Goal: Use online tool/utility: Utilize a website feature to perform a specific function

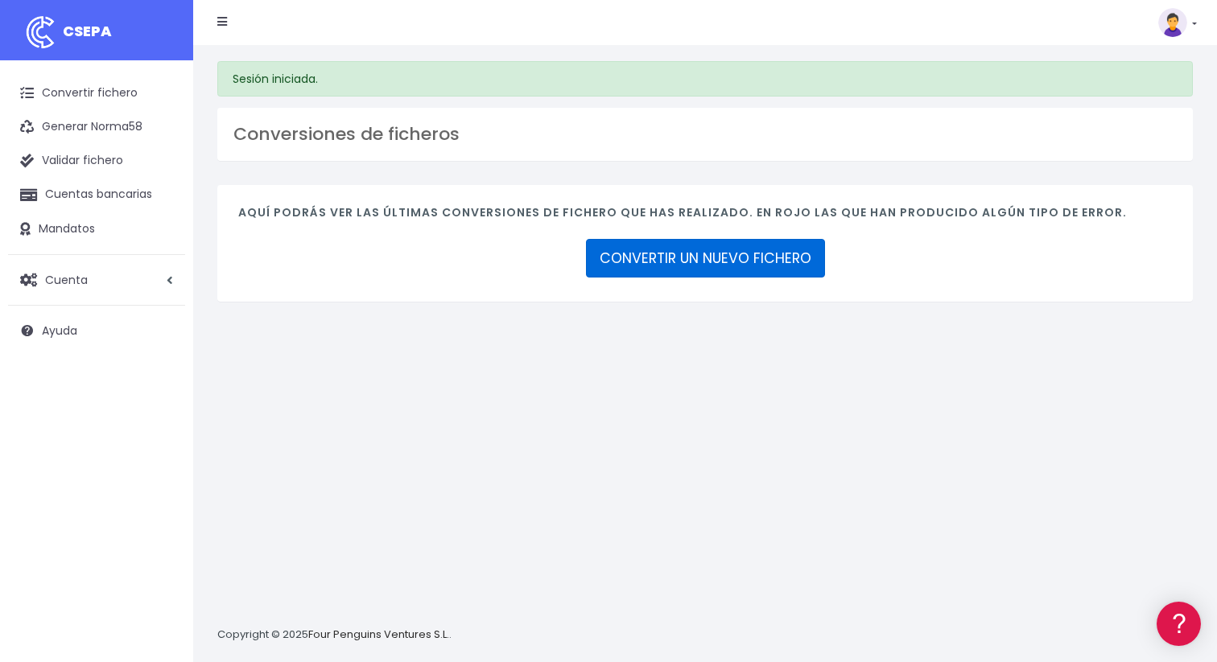
click at [652, 262] on link "CONVERTIR UN NUEVO FICHERO" at bounding box center [705, 258] width 239 height 39
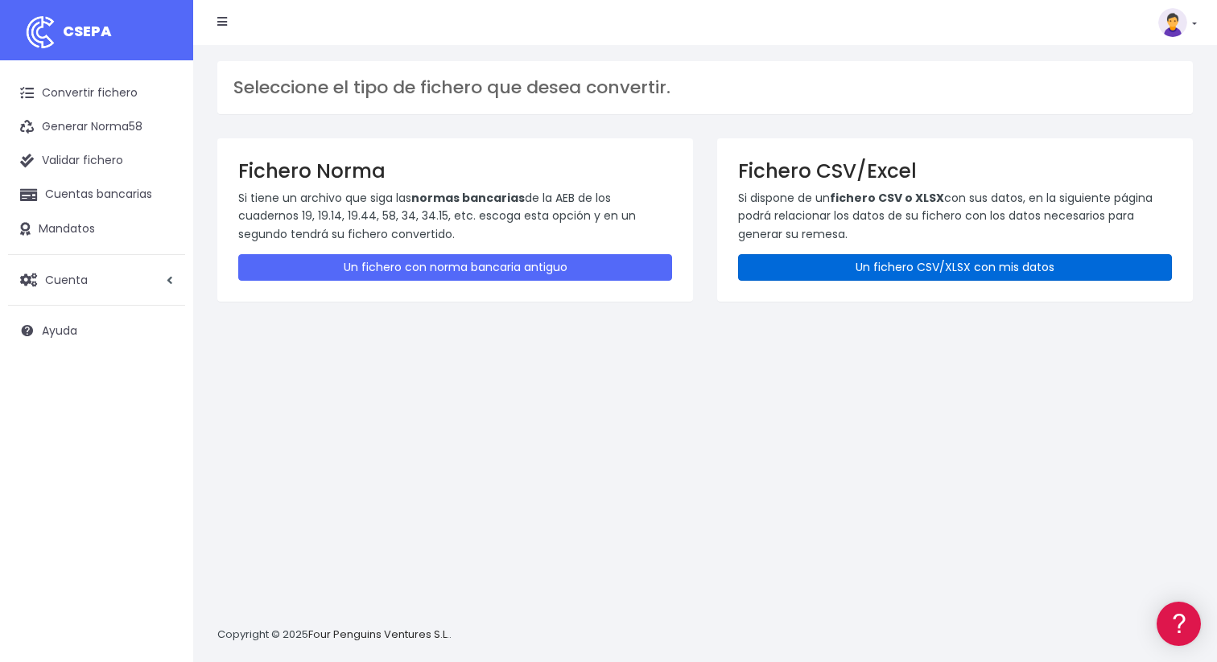
click at [801, 263] on link "Un fichero CSV/XLSX con mis datos" at bounding box center [955, 267] width 434 height 27
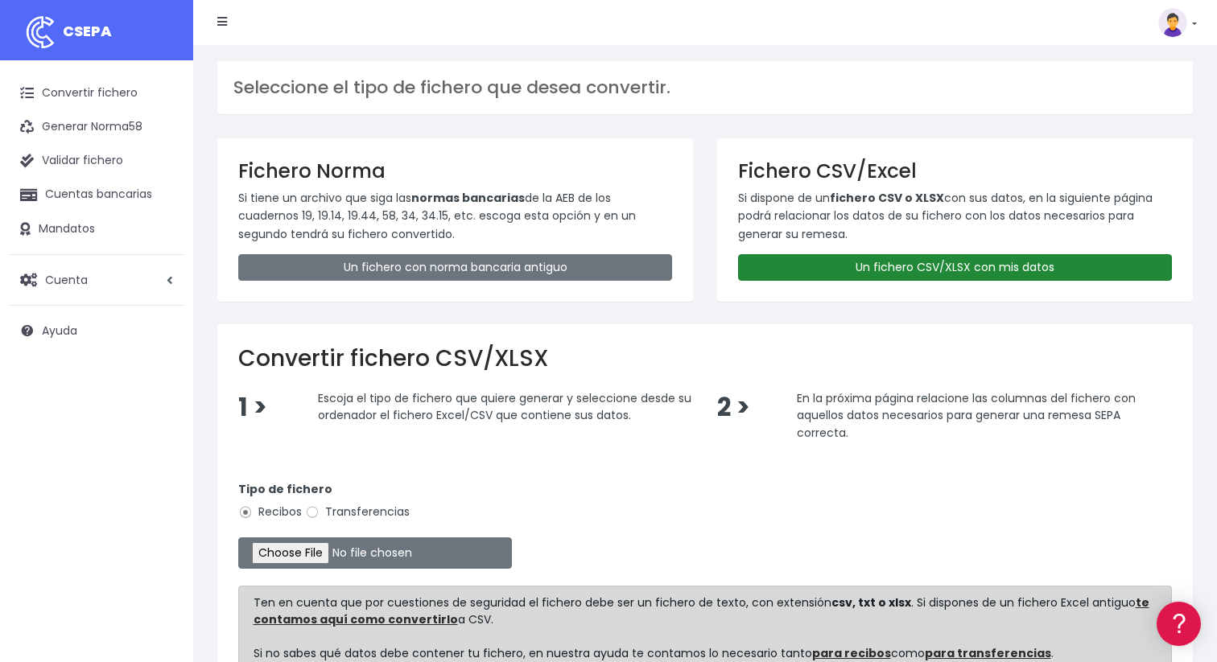
type input "C:\fakepath\Pruebas SEPA_082025_MariaParra.csv"
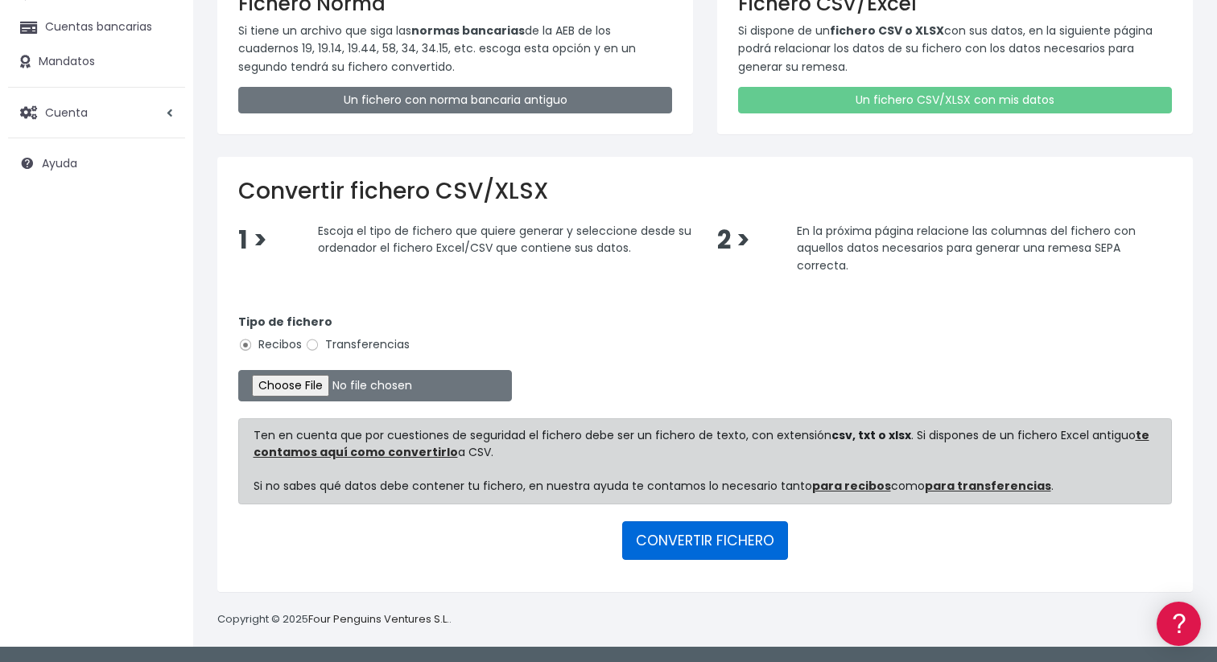
click at [701, 538] on button "CONVERTIR FICHERO" at bounding box center [705, 541] width 166 height 39
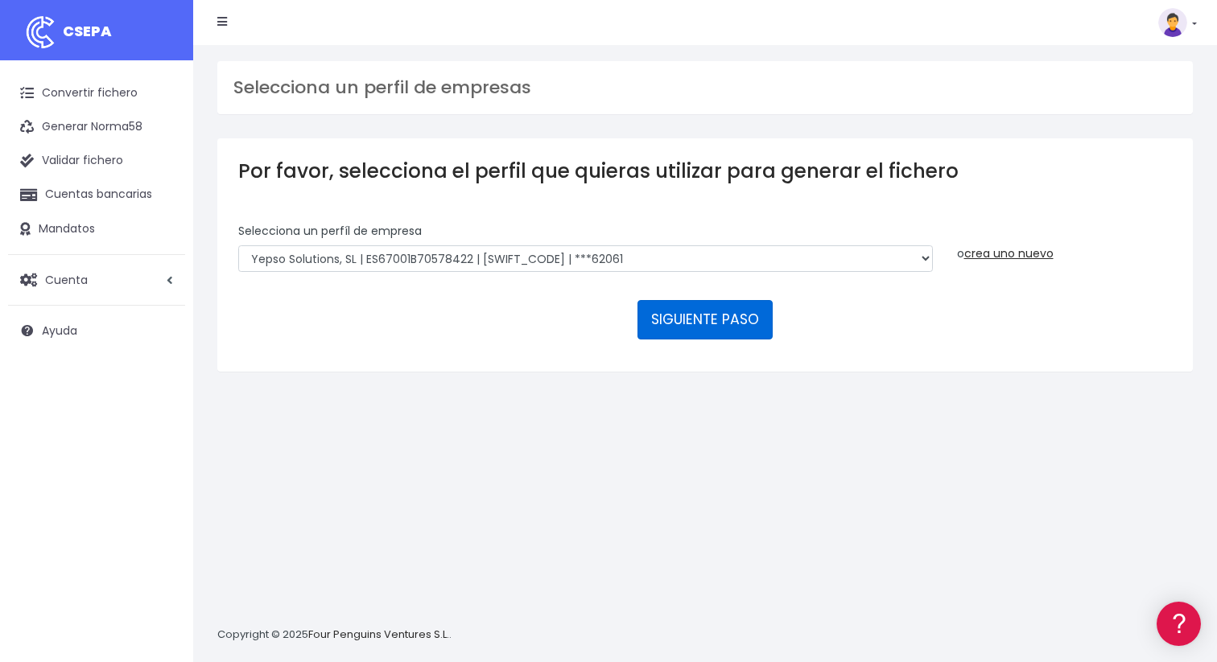
click at [683, 317] on button "SIGUIENTE PASO" at bounding box center [704, 319] width 135 height 39
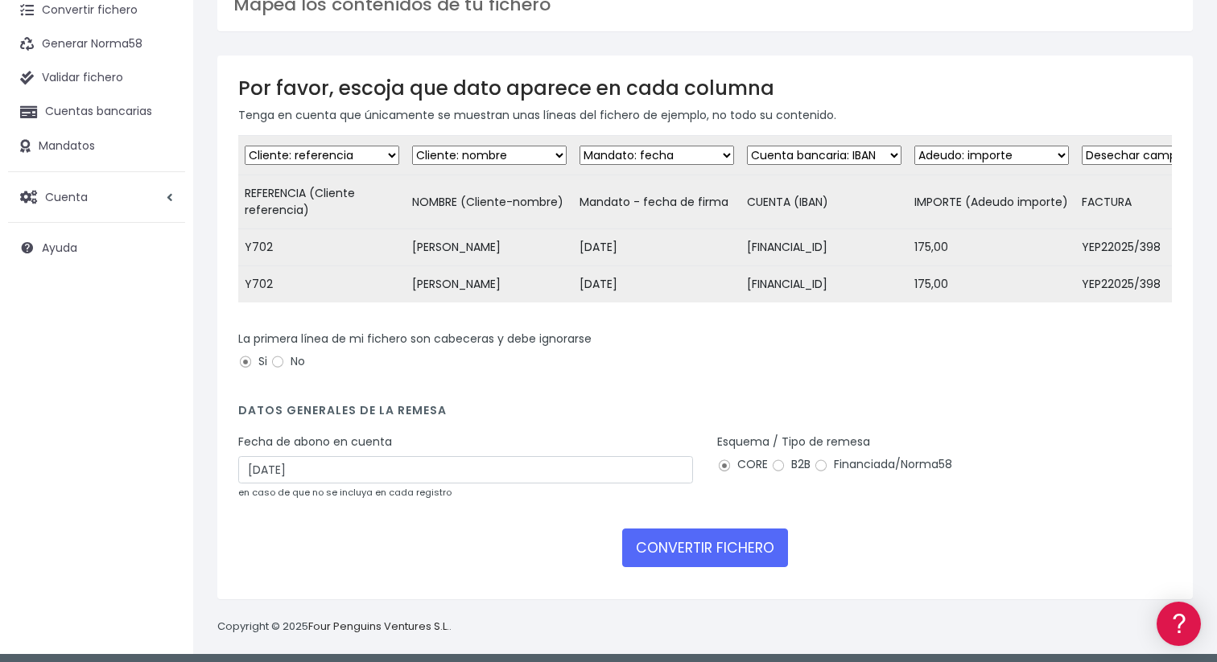
scroll to position [106, 0]
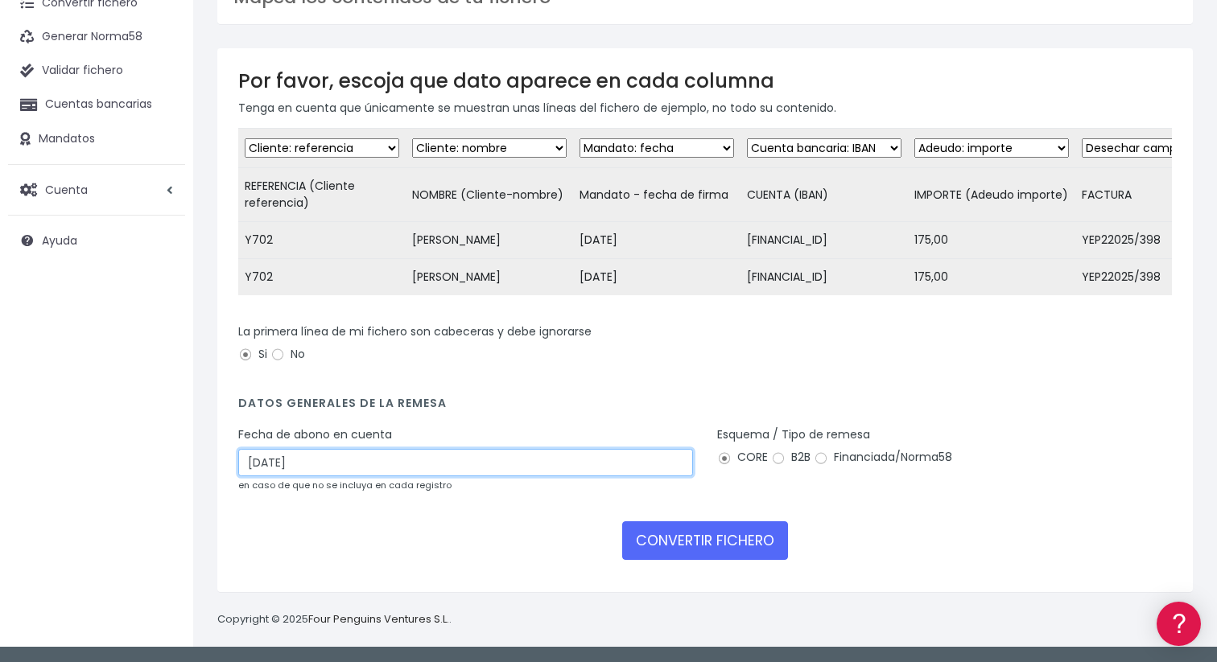
click at [602, 465] on input "24/08/2025" at bounding box center [465, 462] width 455 height 27
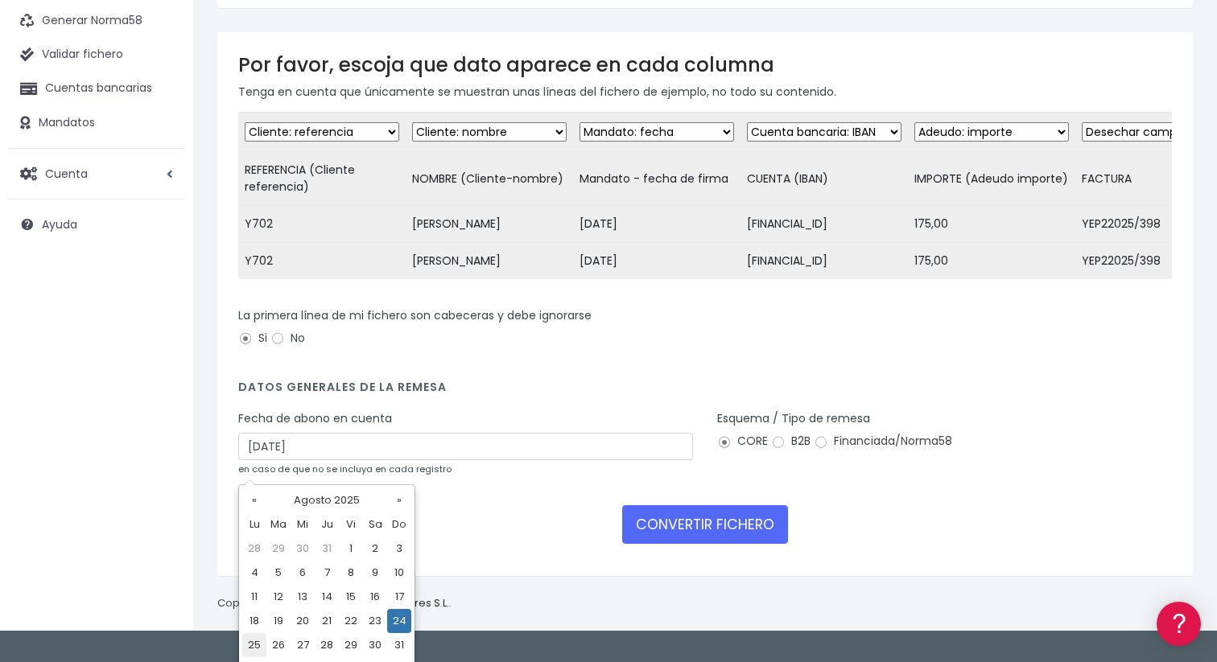
click at [250, 654] on td "25" at bounding box center [254, 645] width 24 height 24
type input "25/08/2025"
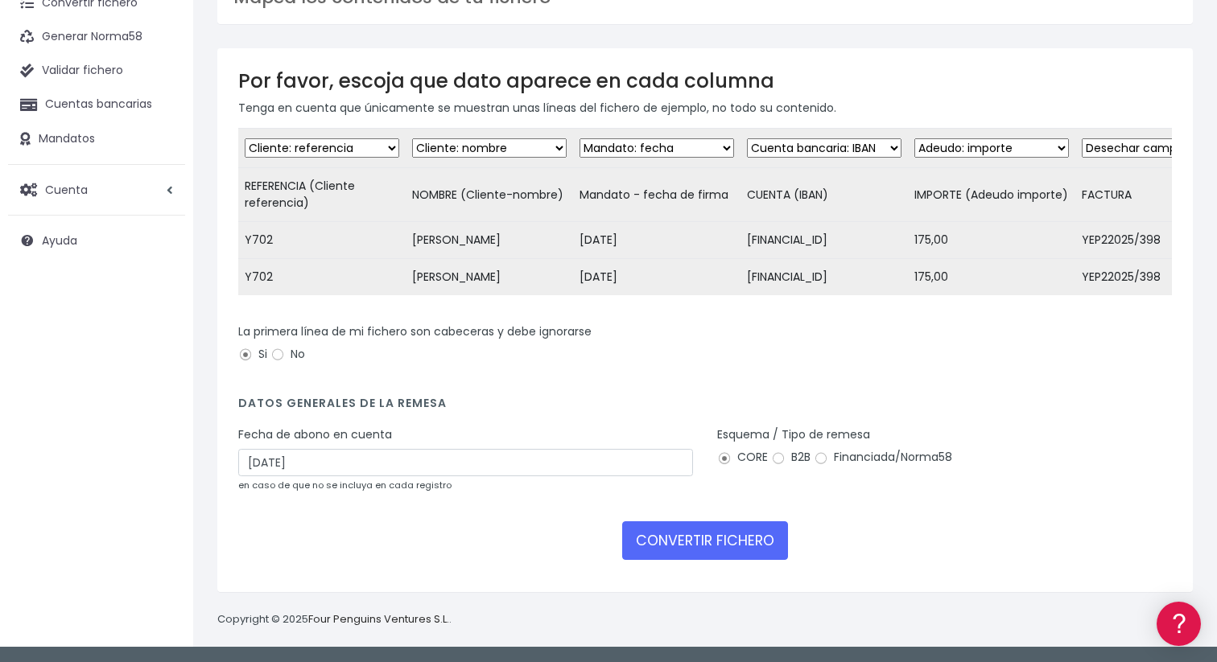
click at [602, 430] on div "Fecha de abono en cuenta 25/08/2025 en caso de que no se incluya en cada regist…" at bounding box center [465, 460] width 455 height 67
click at [751, 549] on button "CONVERTIR FICHERO" at bounding box center [705, 541] width 166 height 39
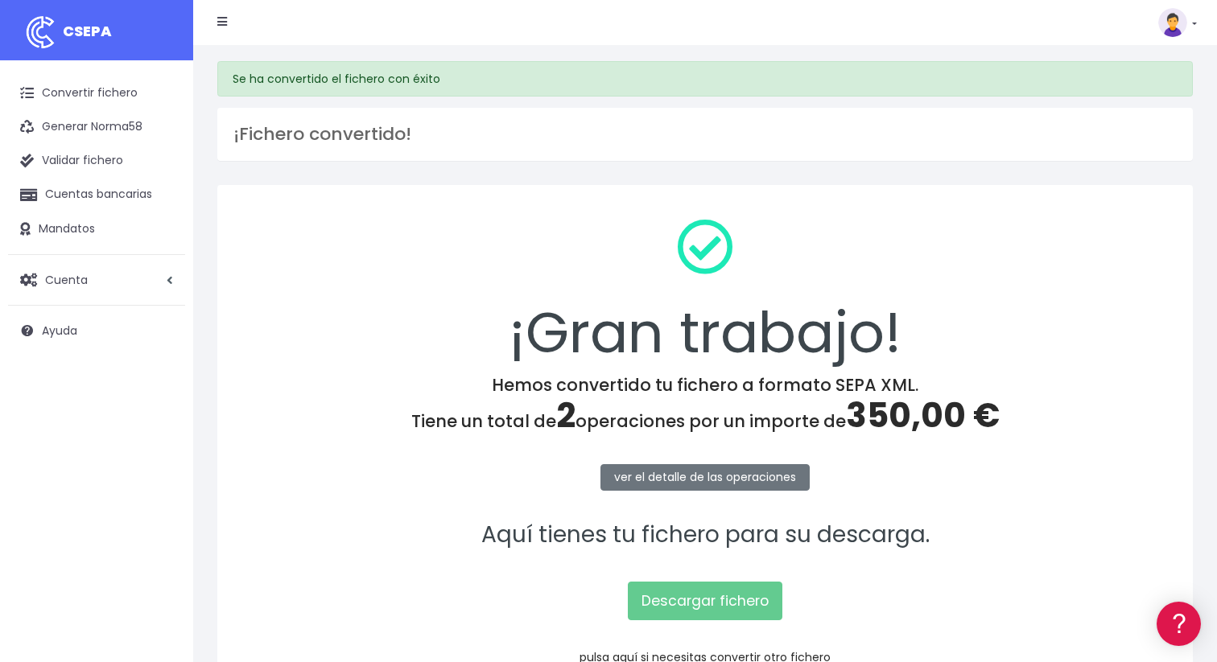
scroll to position [106, 0]
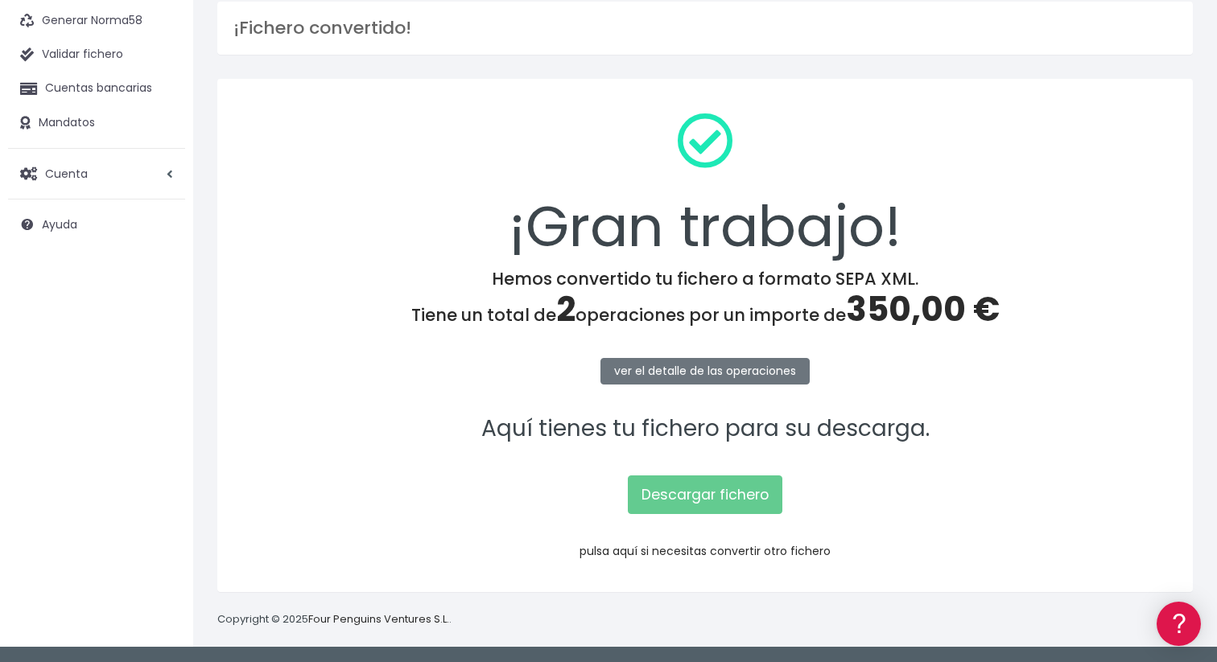
click at [645, 549] on link "pulsa aquí si necesitas convertir otro fichero" at bounding box center [704, 551] width 251 height 16
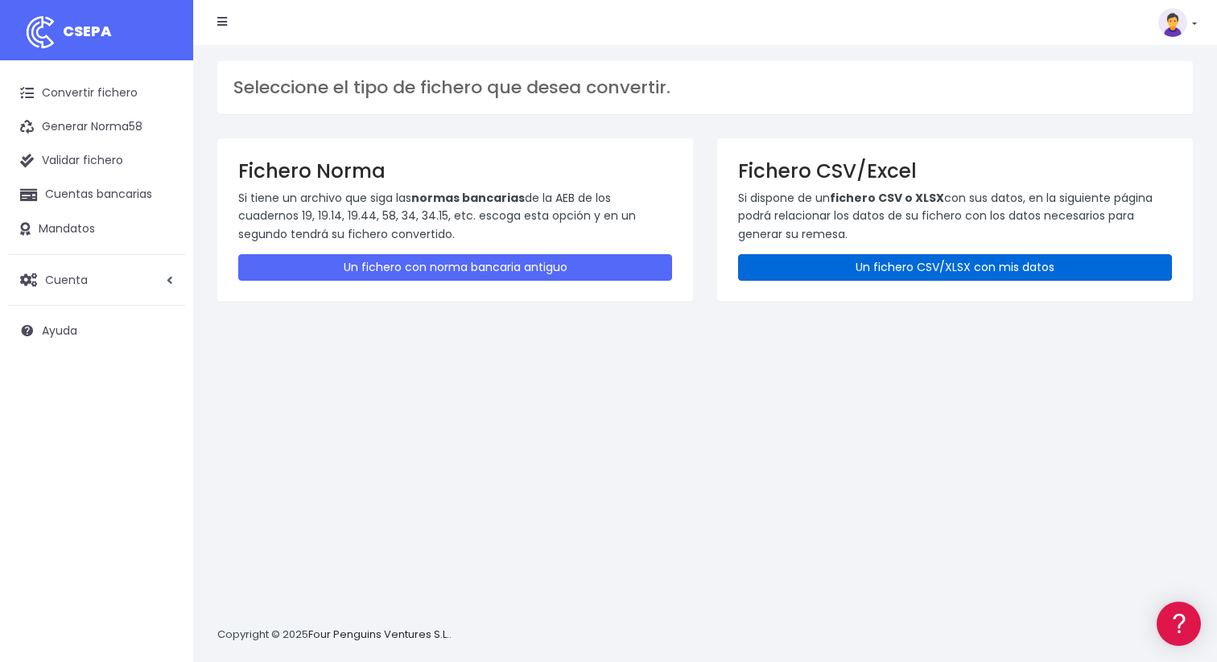
click at [881, 272] on link "Un fichero CSV/XLSX con mis datos" at bounding box center [955, 267] width 434 height 27
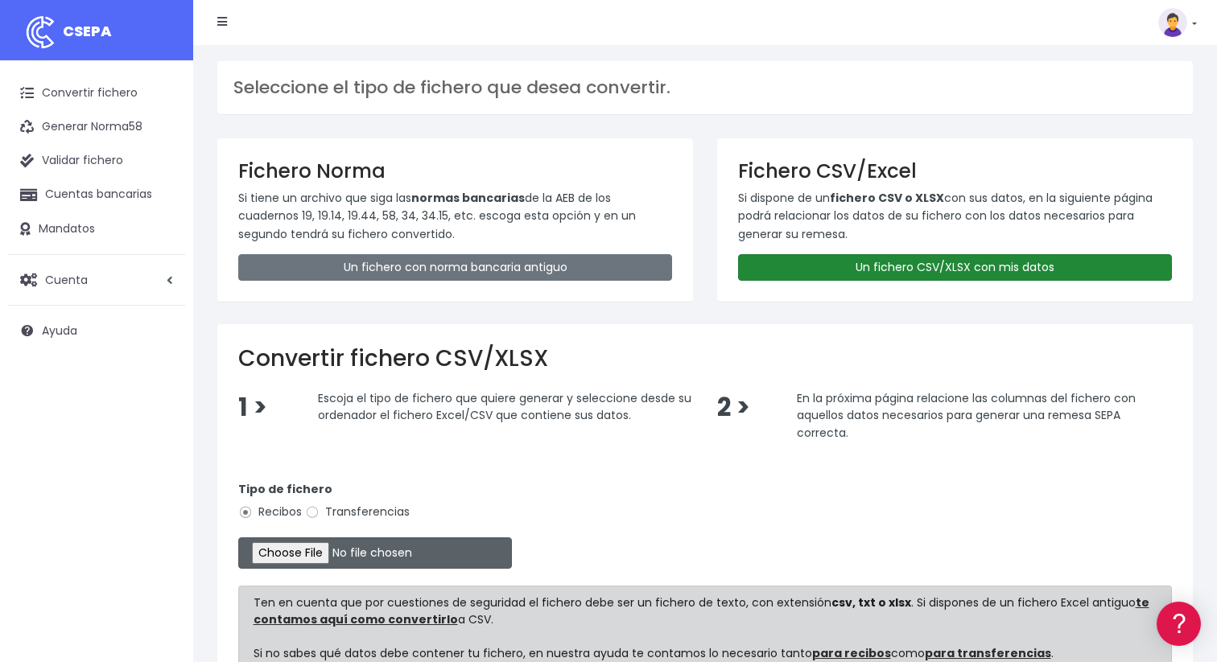
type input "C:\fakepath\Pruebas SEPA_082025_MariaParra.csv"
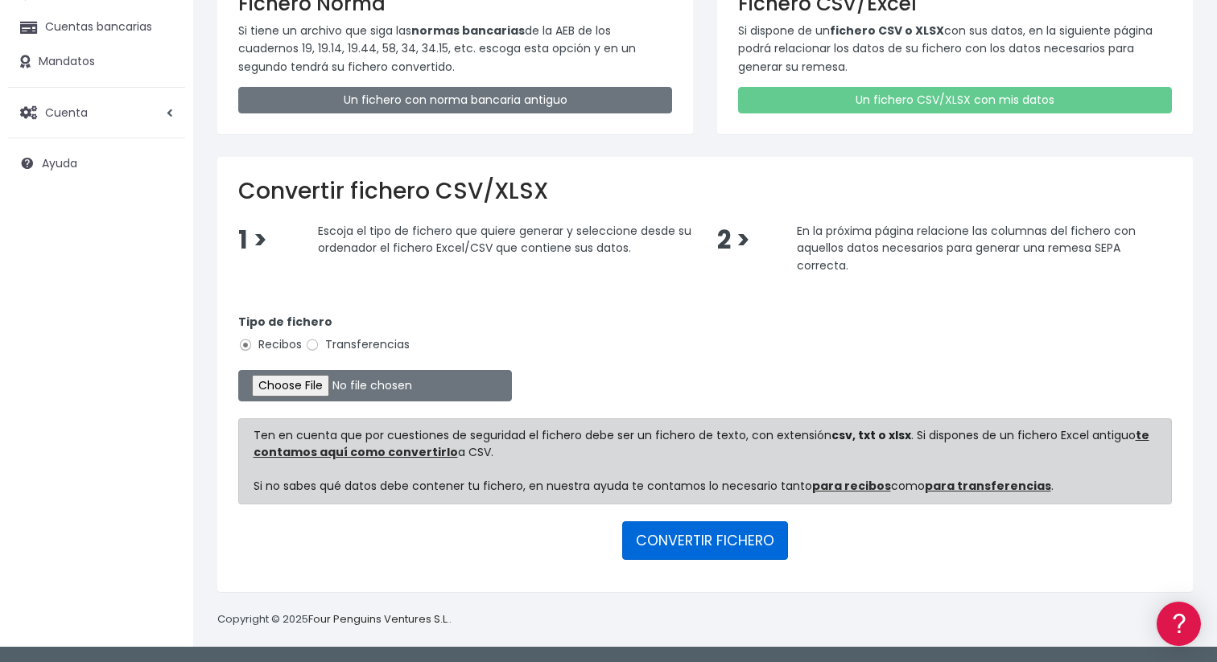
click at [716, 538] on button "CONVERTIR FICHERO" at bounding box center [705, 541] width 166 height 39
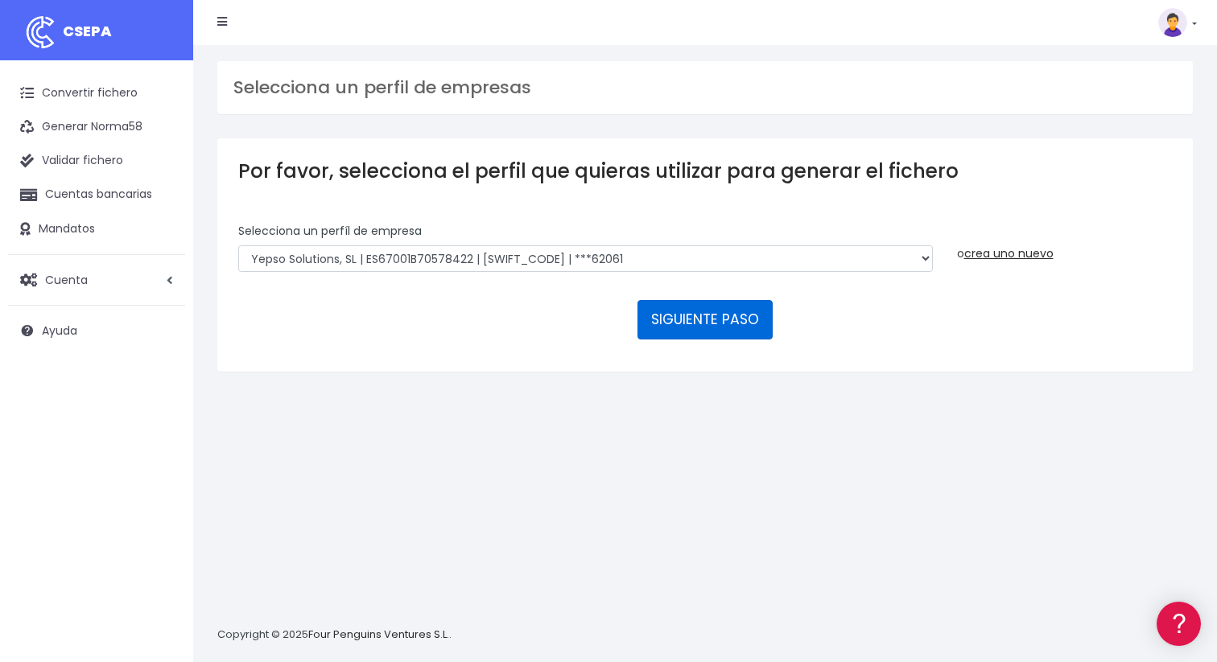
click at [695, 334] on button "SIGUIENTE PASO" at bounding box center [704, 319] width 135 height 39
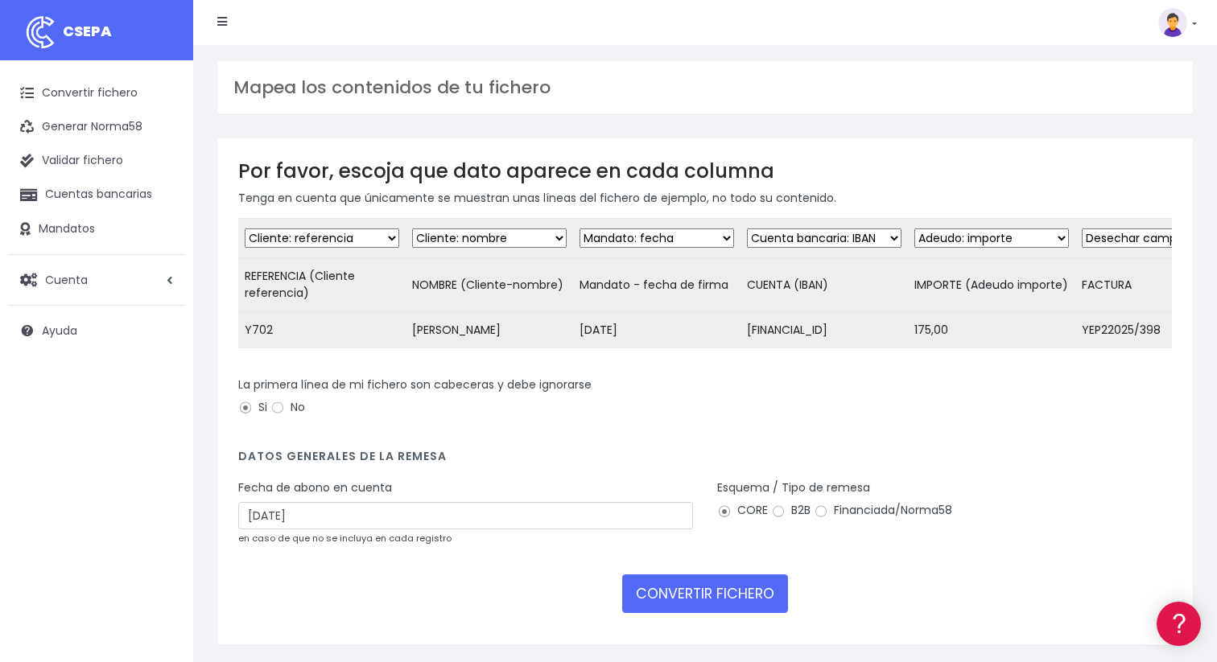
scroll to position [69, 0]
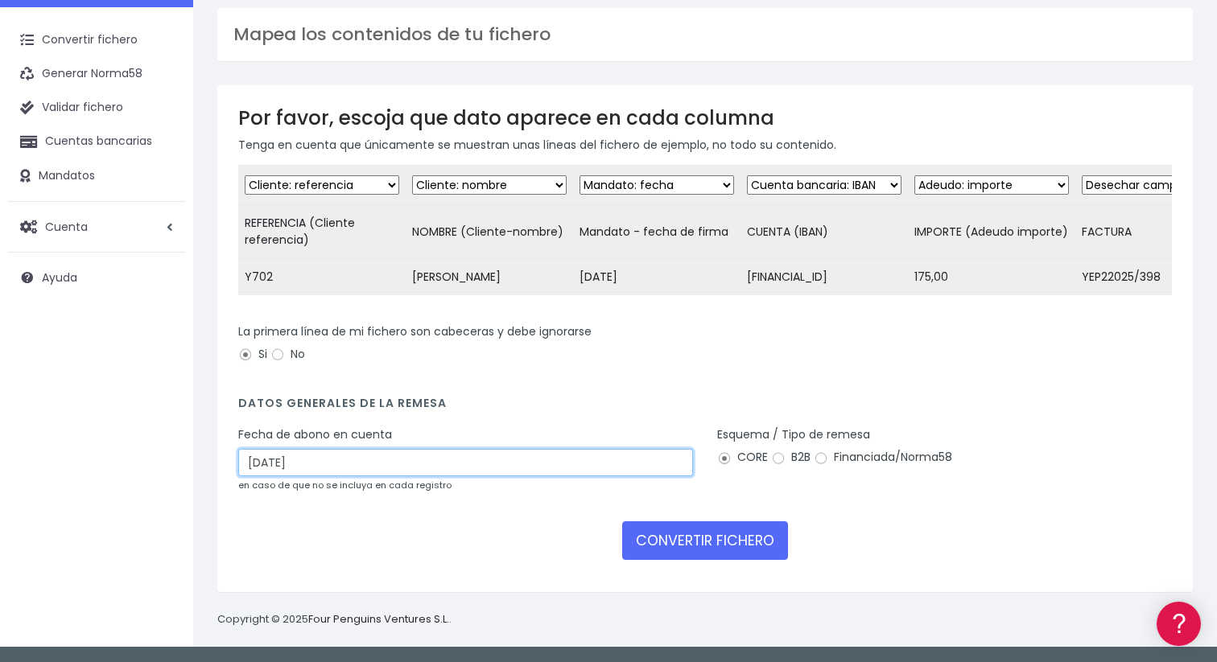
click at [513, 456] on input "24/08/2025" at bounding box center [465, 462] width 455 height 27
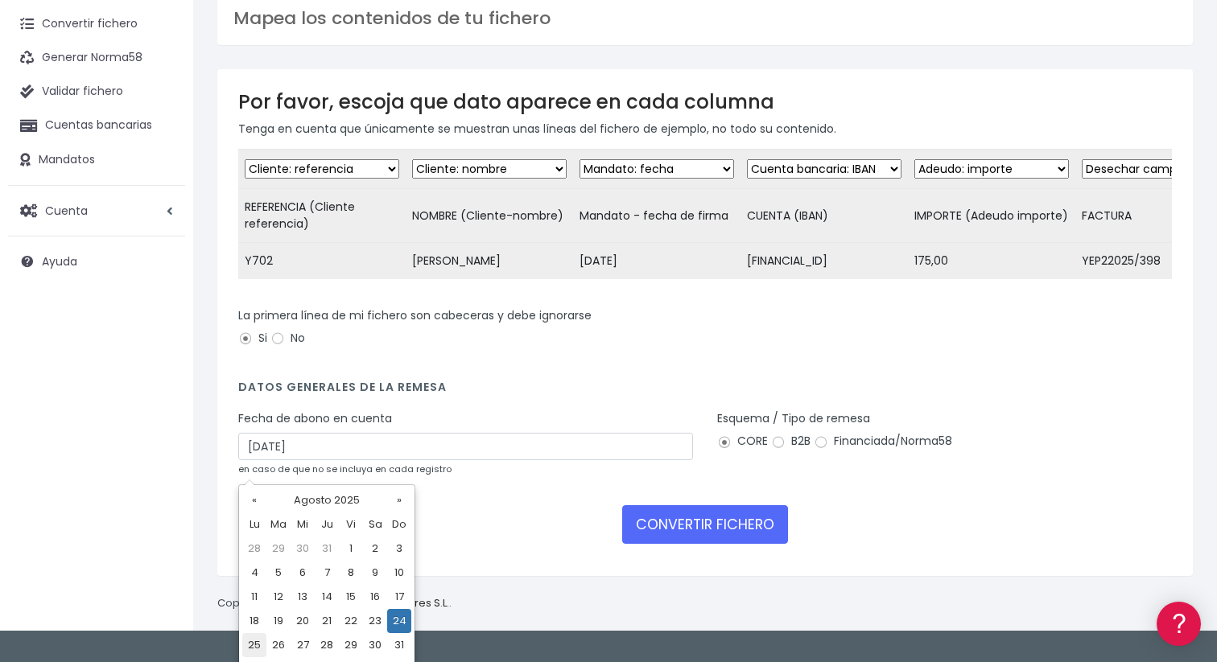
click at [254, 643] on td "25" at bounding box center [254, 645] width 24 height 24
type input "25/08/2025"
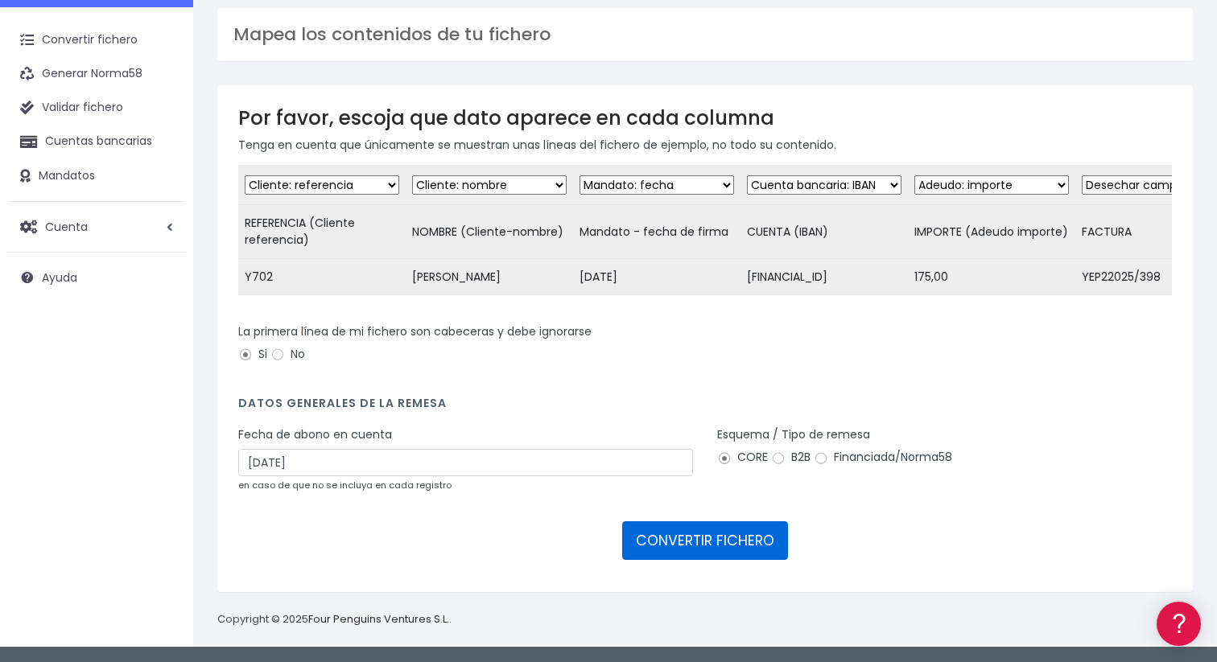
click at [735, 530] on button "CONVERTIR FICHERO" at bounding box center [705, 541] width 166 height 39
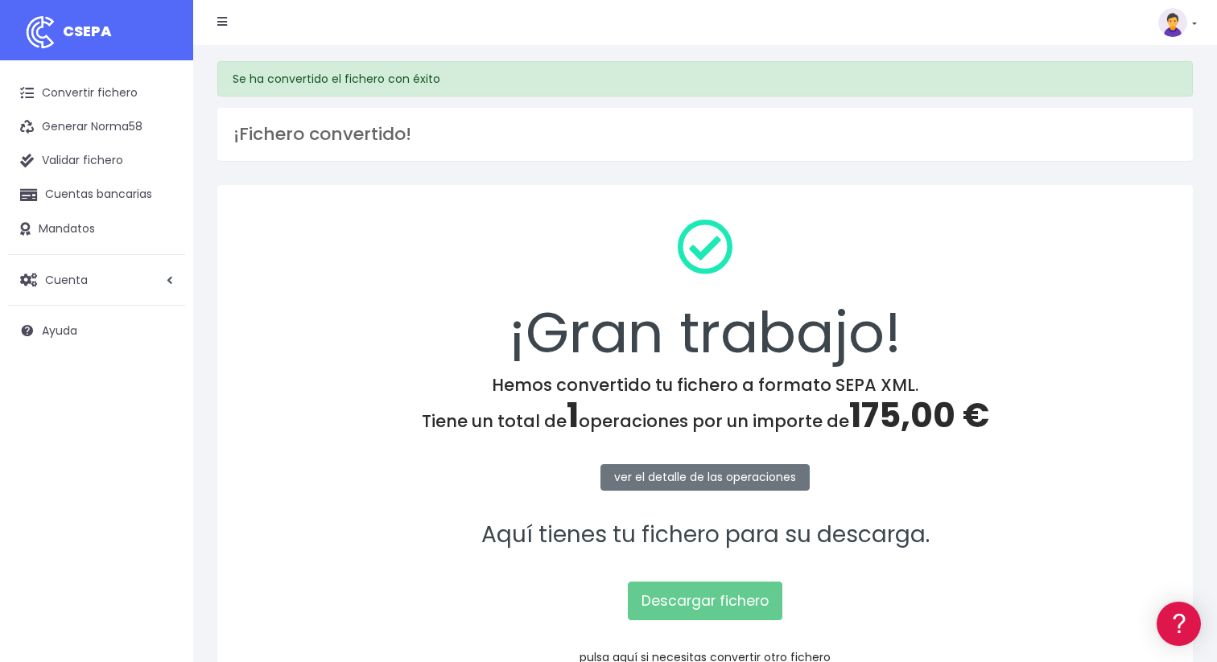
scroll to position [106, 0]
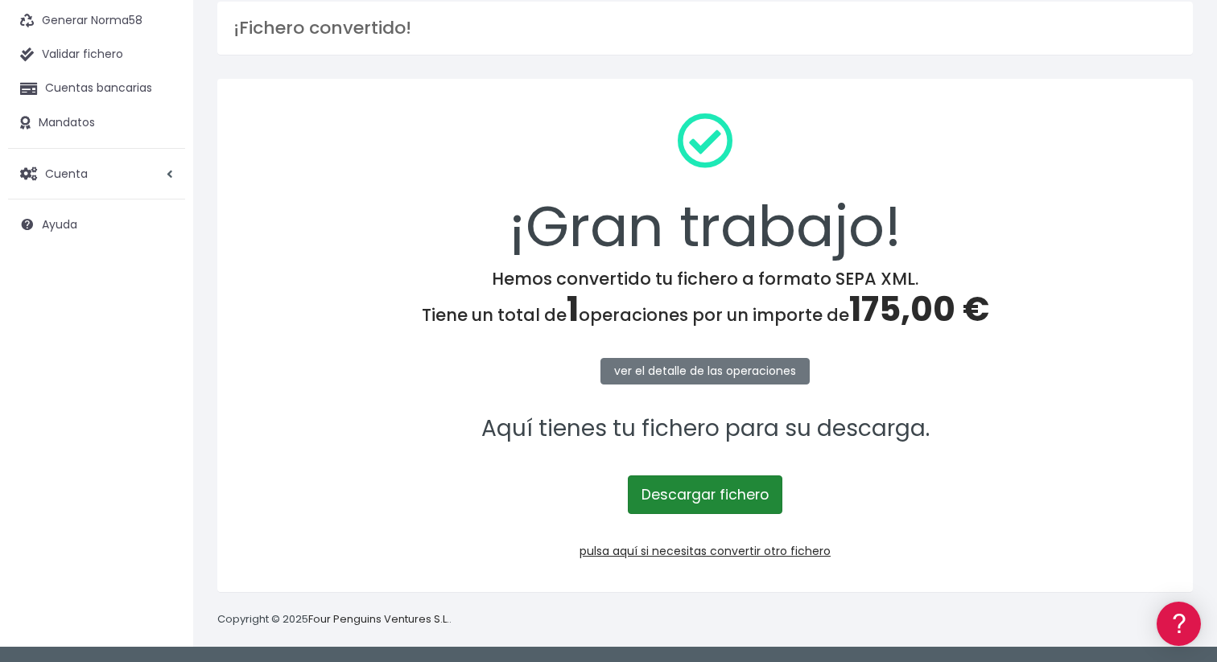
click at [707, 490] on link "Descargar fichero" at bounding box center [705, 495] width 155 height 39
